Goal: Check status: Check status

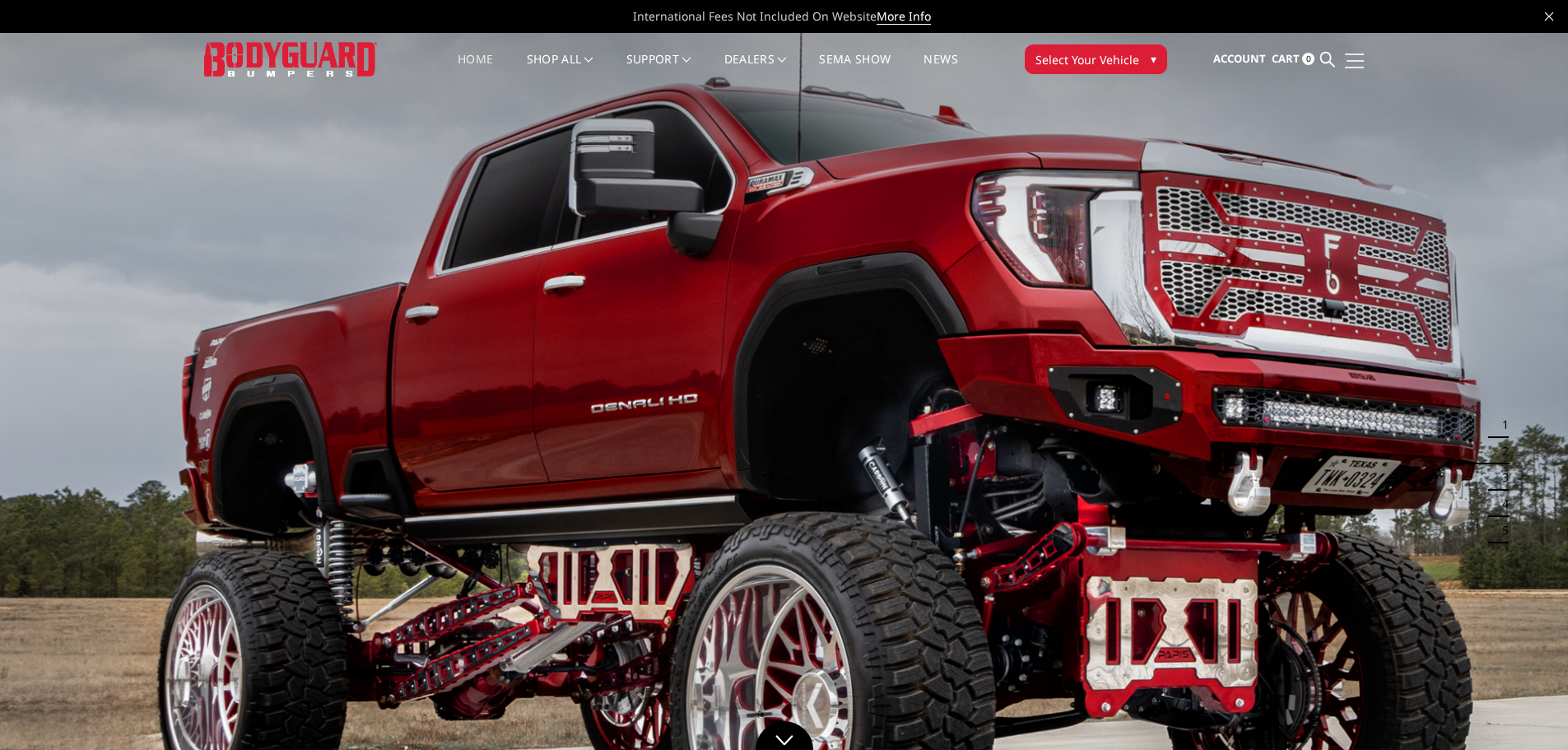
click at [1347, 57] on link at bounding box center [1352, 60] width 23 height 18
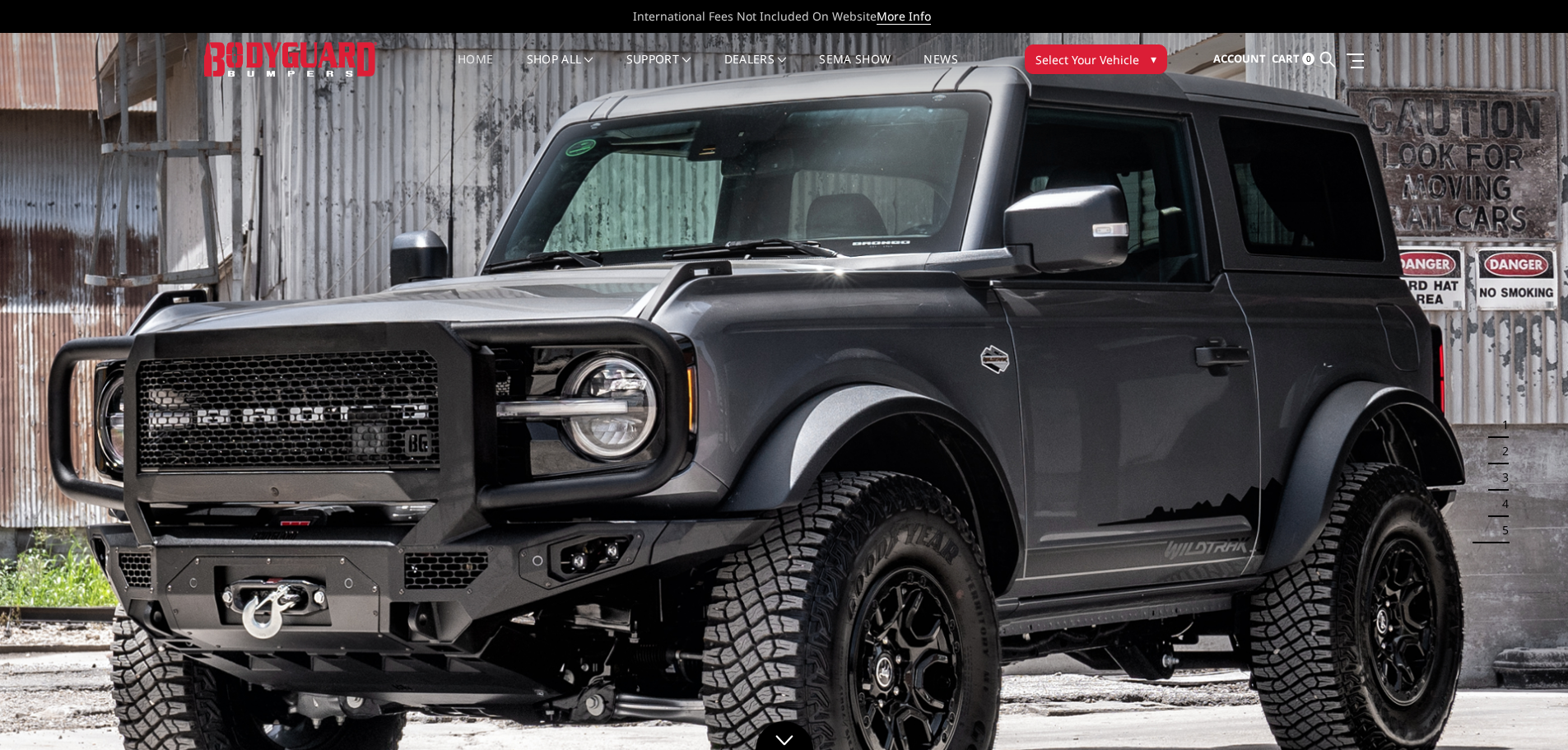
click at [1550, 17] on icon at bounding box center [1550, 17] width 8 height 8
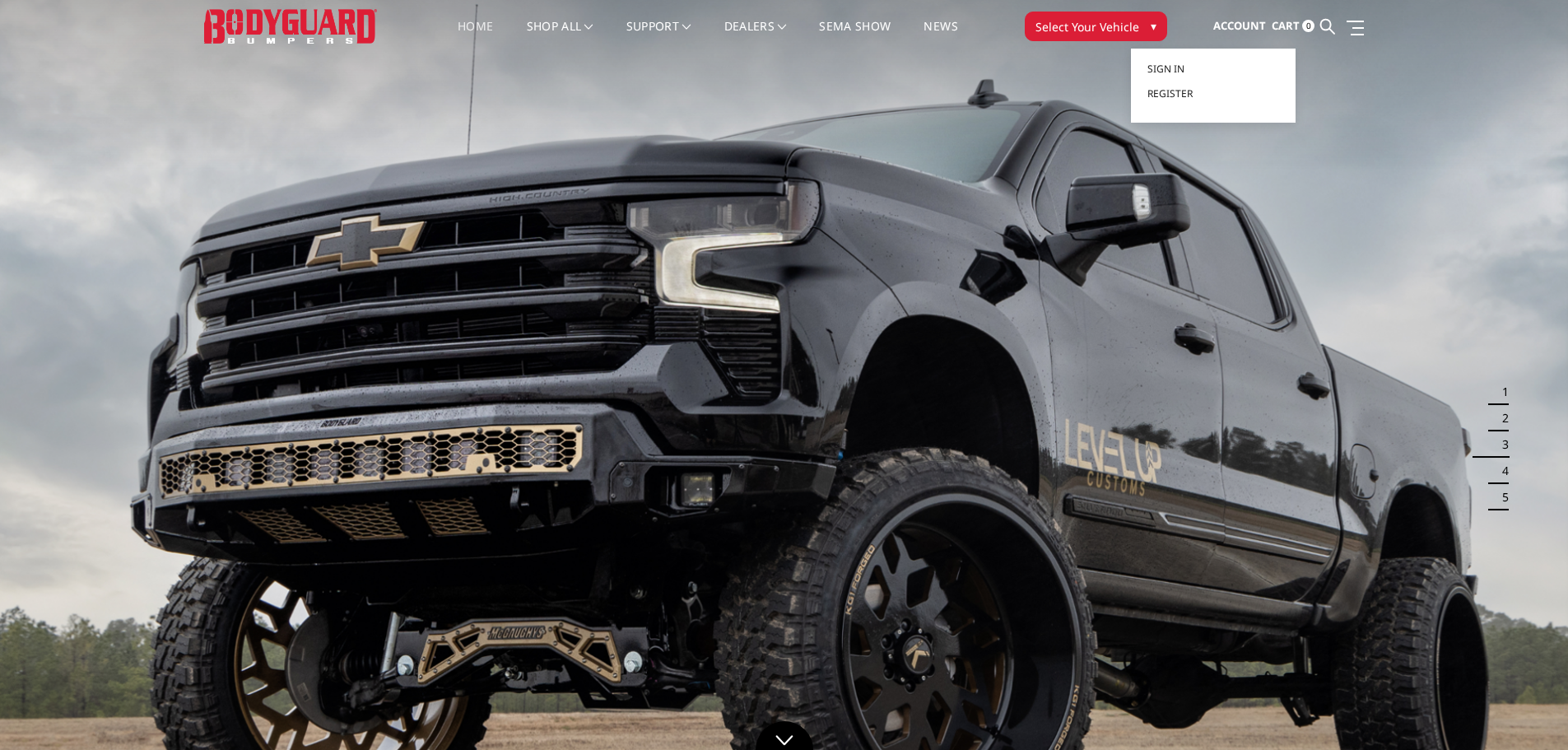
click at [1249, 24] on span "Account" at bounding box center [1239, 26] width 53 height 15
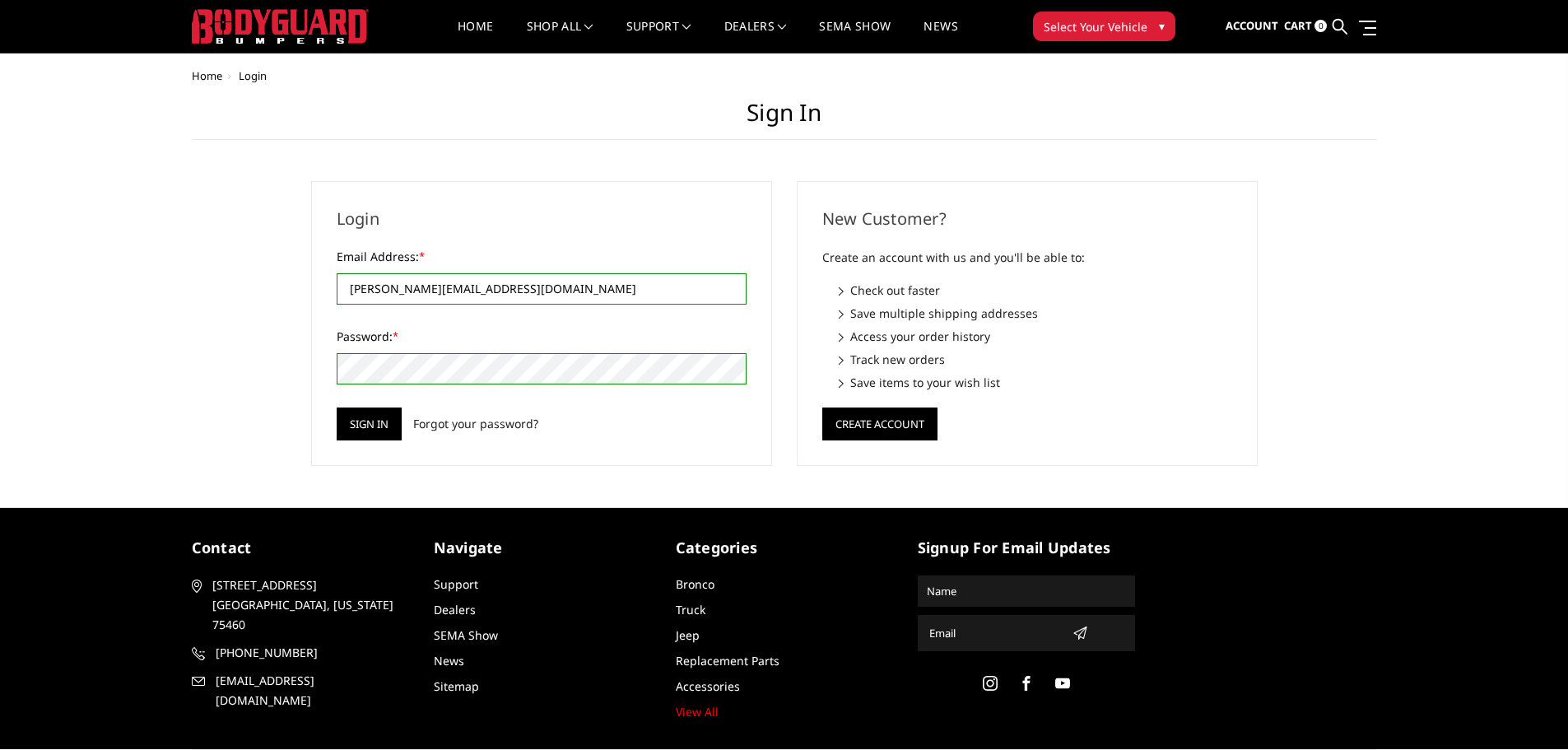
drag, startPoint x: 382, startPoint y: 289, endPoint x: 562, endPoint y: 291, distance: 180.0
click at [562, 291] on input "john@redbarntrailers.com" at bounding box center [542, 289] width 410 height 31
type input "[PERSON_NAME][EMAIL_ADDRESS][PERSON_NAME][DOMAIN_NAME]"
click at [368, 432] on input "Sign in" at bounding box center [370, 424] width 65 height 33
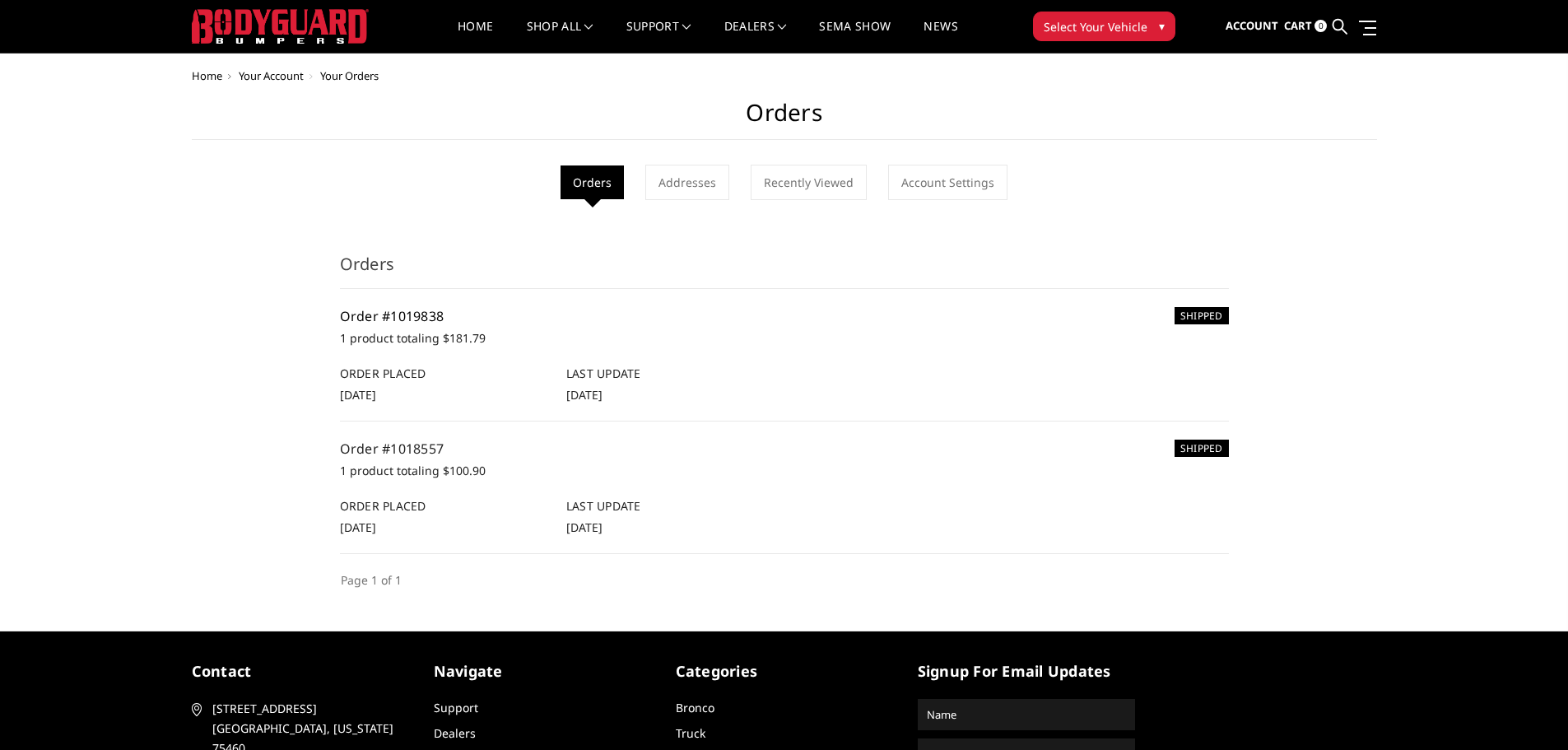
click at [376, 309] on link "Order #1019838" at bounding box center [392, 316] width 105 height 18
